Goal: Navigation & Orientation: Find specific page/section

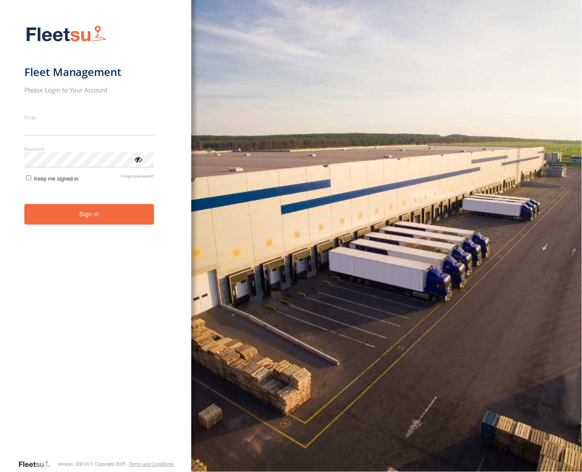
type input "**********"
click at [86, 219] on button "Sign in" at bounding box center [89, 214] width 130 height 21
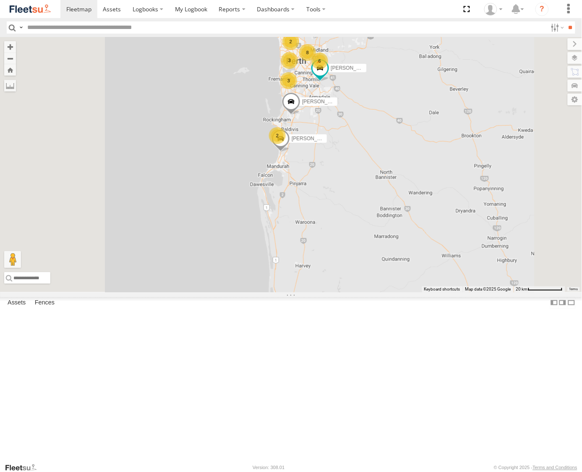
click at [328, 69] on div "6" at bounding box center [319, 60] width 17 height 17
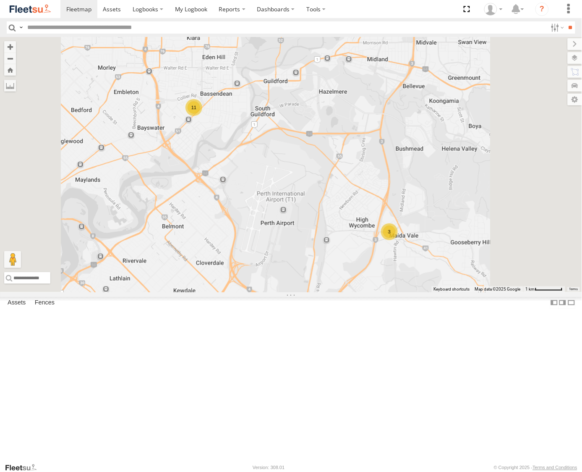
click at [202, 116] on div "11" at bounding box center [193, 107] width 17 height 17
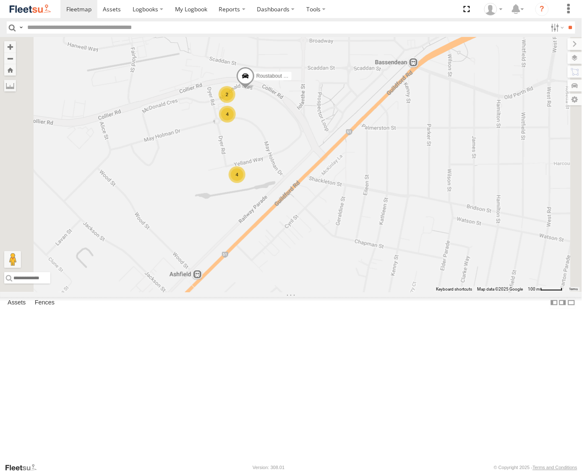
click at [254, 89] on span at bounding box center [245, 78] width 18 height 23
click at [251, 185] on div "[PERSON_NAME] - 1IFQ597 - 0448 957 648 [PERSON_NAME] Forward - 1GSF604 - 0493 1…" at bounding box center [291, 164] width 582 height 255
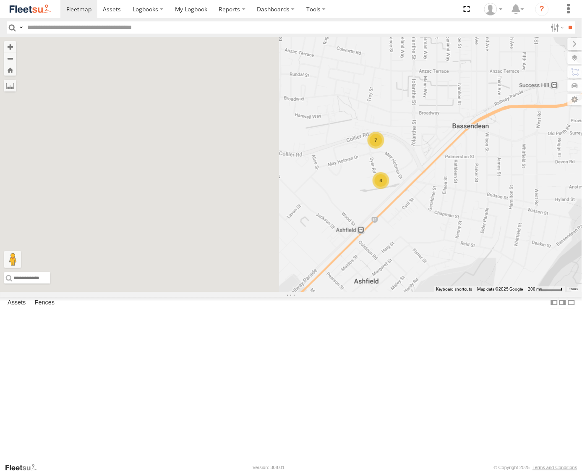
drag, startPoint x: 304, startPoint y: 198, endPoint x: 490, endPoint y: 242, distance: 190.9
click at [490, 242] on div "[PERSON_NAME] - 1IFQ597 - 0448 957 648 [PERSON_NAME] Forward - 1GSF604 - 0493 1…" at bounding box center [291, 164] width 582 height 255
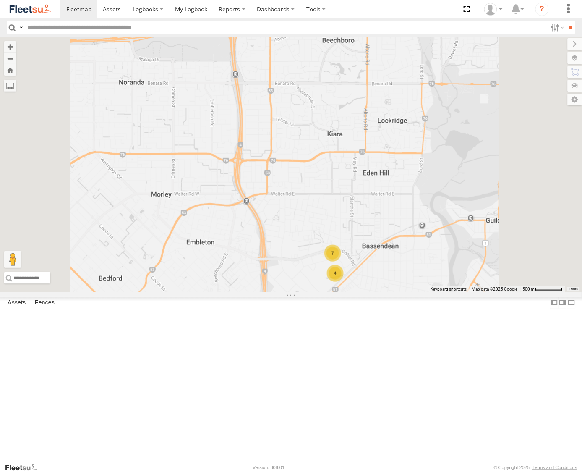
drag, startPoint x: 401, startPoint y: 185, endPoint x: 391, endPoint y: 254, distance: 69.1
click at [391, 254] on div "[PERSON_NAME] - 1IFQ597 - 0448 957 648 [PERSON_NAME] Forward - 1GSF604 - 0493 1…" at bounding box center [291, 164] width 582 height 255
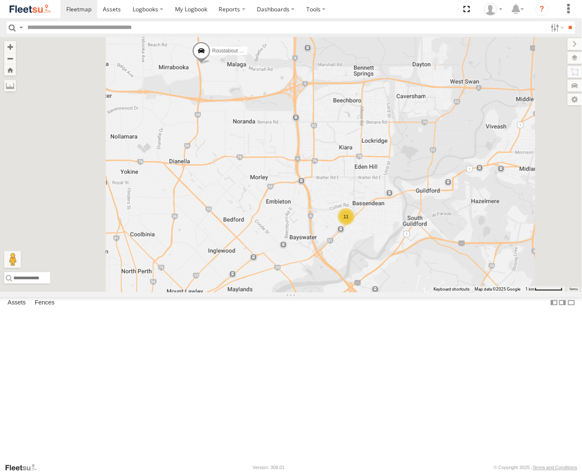
drag, startPoint x: 279, startPoint y: 143, endPoint x: 347, endPoint y: 168, distance: 72.1
click at [347, 168] on div "[PERSON_NAME] - 1IFQ597 - 0448 957 648 [PERSON_NAME] Forward - 1GSF604 - 0493 1…" at bounding box center [291, 164] width 582 height 255
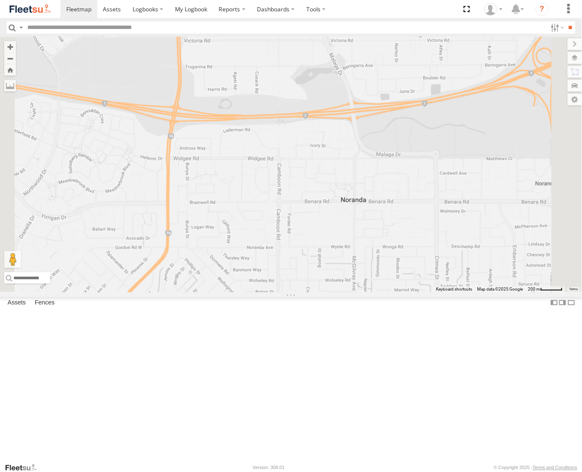
drag, startPoint x: 418, startPoint y: 278, endPoint x: 346, endPoint y: 129, distance: 165.5
click at [349, 119] on div "[PERSON_NAME] - 1IFQ597 - 0448 957 648 [PERSON_NAME] Forward - 1GSF604 - 0493 1…" at bounding box center [291, 164] width 582 height 255
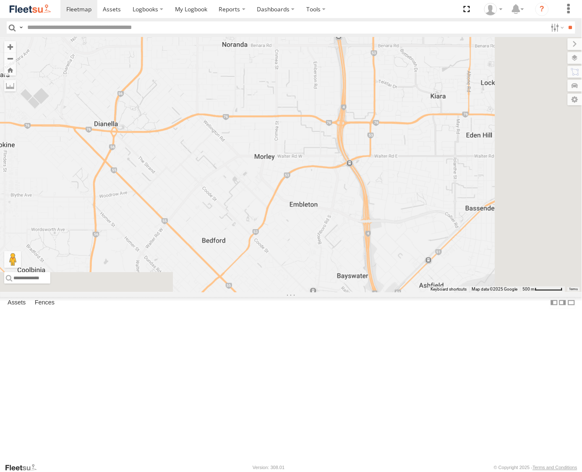
drag, startPoint x: 365, startPoint y: 232, endPoint x: 298, endPoint y: 123, distance: 128.1
click at [298, 123] on div "[PERSON_NAME] - 1IFQ597 - 0448 957 648 [PERSON_NAME] Forward - 1GSF604 - 0493 1…" at bounding box center [291, 164] width 582 height 255
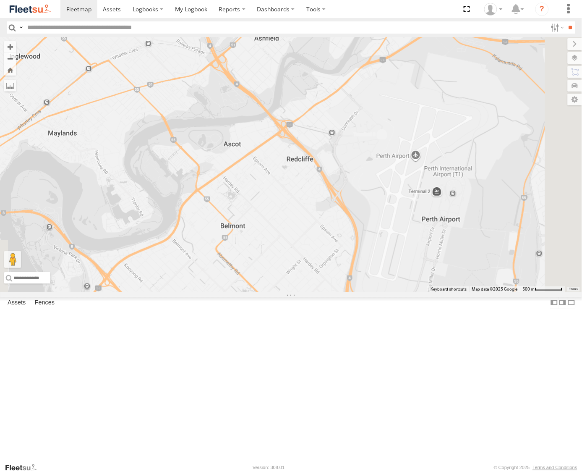
drag, startPoint x: 325, startPoint y: 206, endPoint x: 290, endPoint y: 157, distance: 61.1
click at [270, 136] on div "[PERSON_NAME] - 1IFQ597 - 0448 957 648 [PERSON_NAME] Forward - 1GSF604 - 0493 1…" at bounding box center [291, 164] width 582 height 255
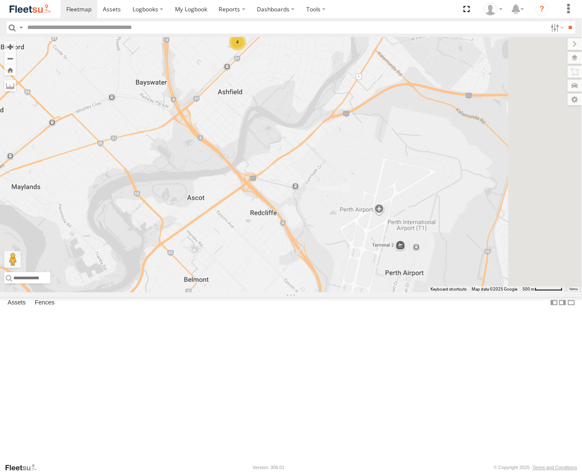
drag, startPoint x: 408, startPoint y: 191, endPoint x: 345, endPoint y: 229, distance: 73.8
click at [355, 231] on div "[PERSON_NAME] - 1IFQ597 - 0448 957 648 [PERSON_NAME] Forward - 1GSF604 - 0493 1…" at bounding box center [291, 164] width 582 height 255
